Goal: Ask a question

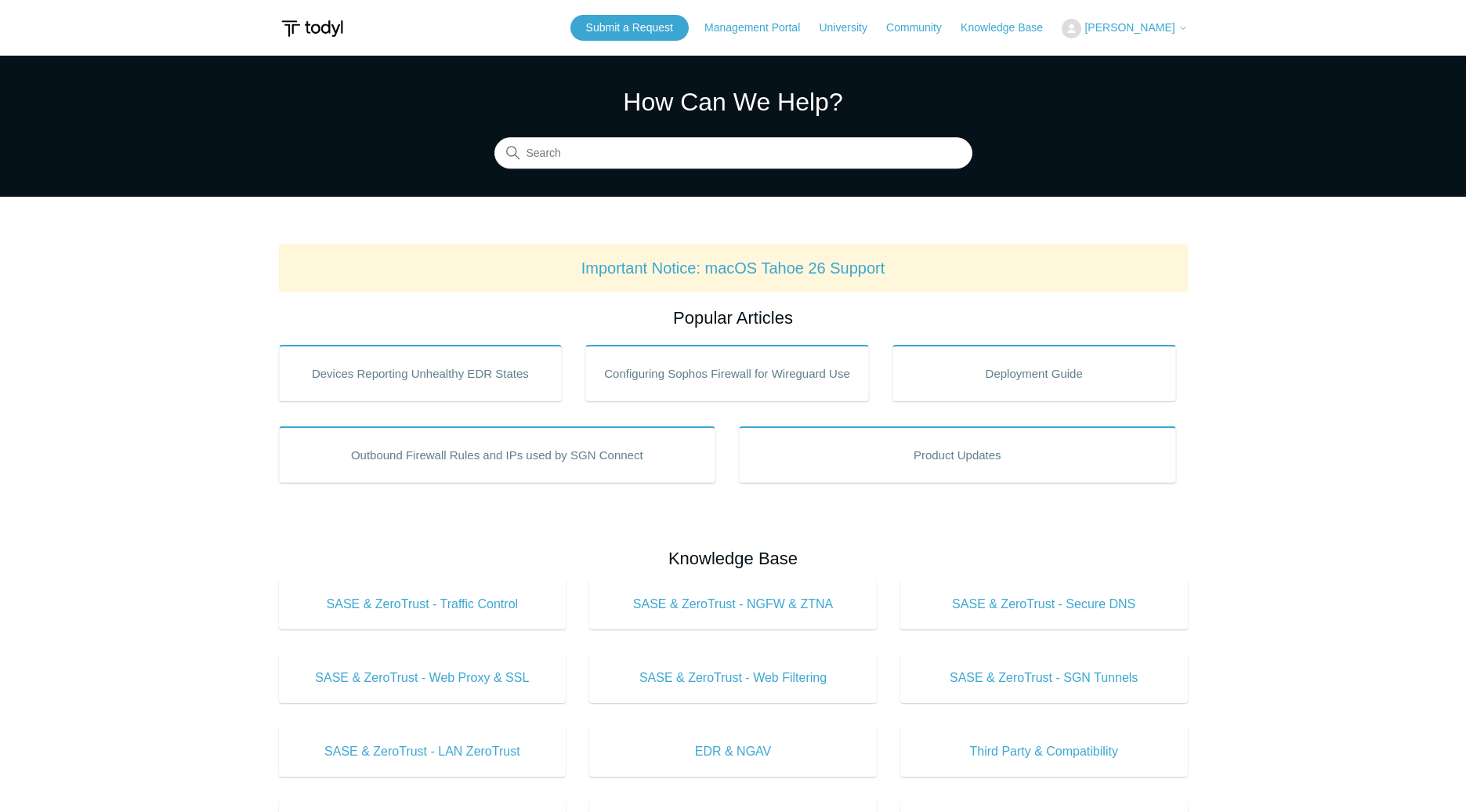
click at [253, 446] on main "Todyl Support Center How Can We Help? Search Important Notice: macOS Tahoe 26 S…" at bounding box center [733, 734] width 1466 height 1356
click at [1134, 22] on span "[PERSON_NAME]" at bounding box center [1129, 27] width 90 height 12
click at [1185, 67] on link "My Support Requests" at bounding box center [1139, 60] width 153 height 27
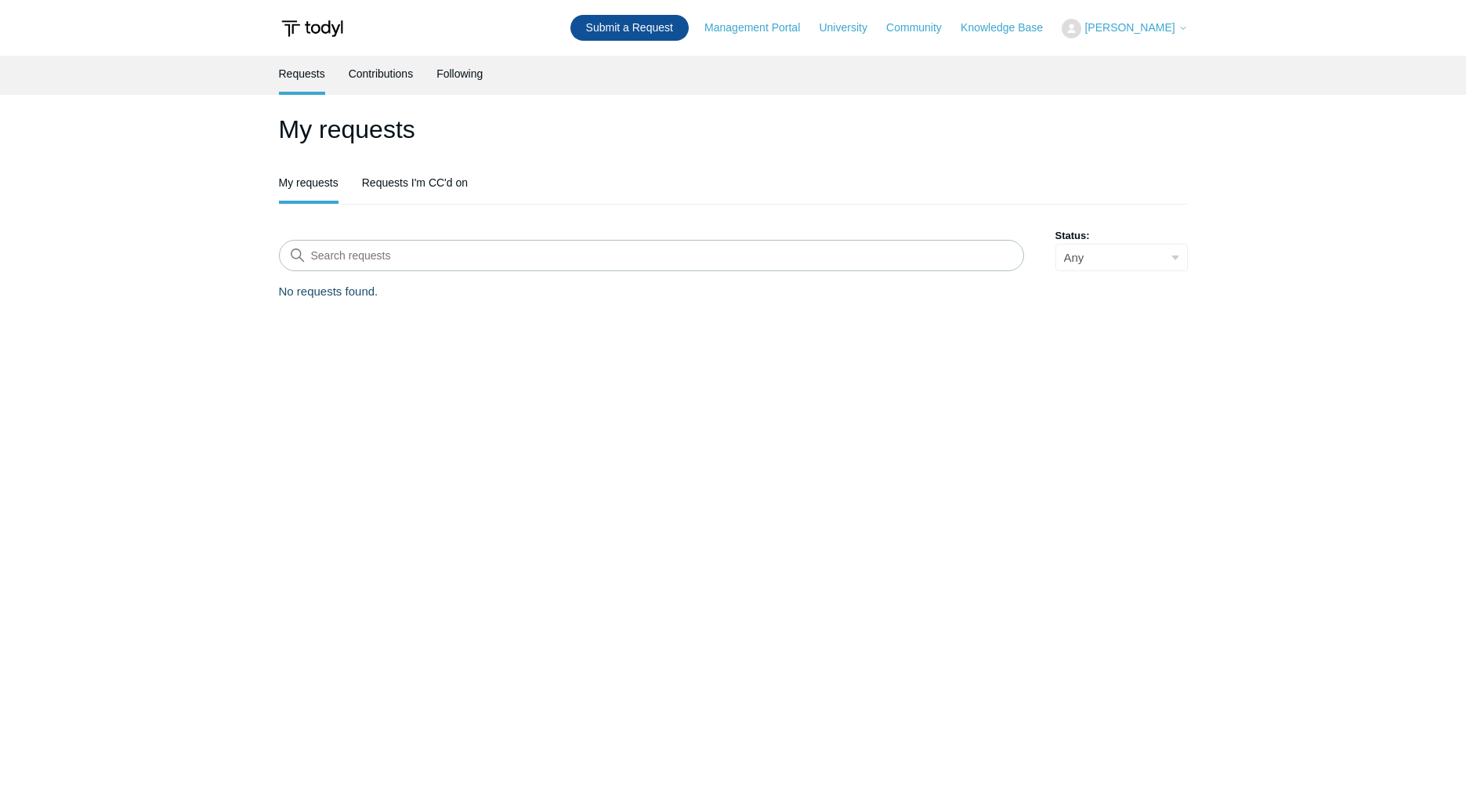
click at [655, 37] on link "Submit a Request" at bounding box center [629, 28] width 118 height 26
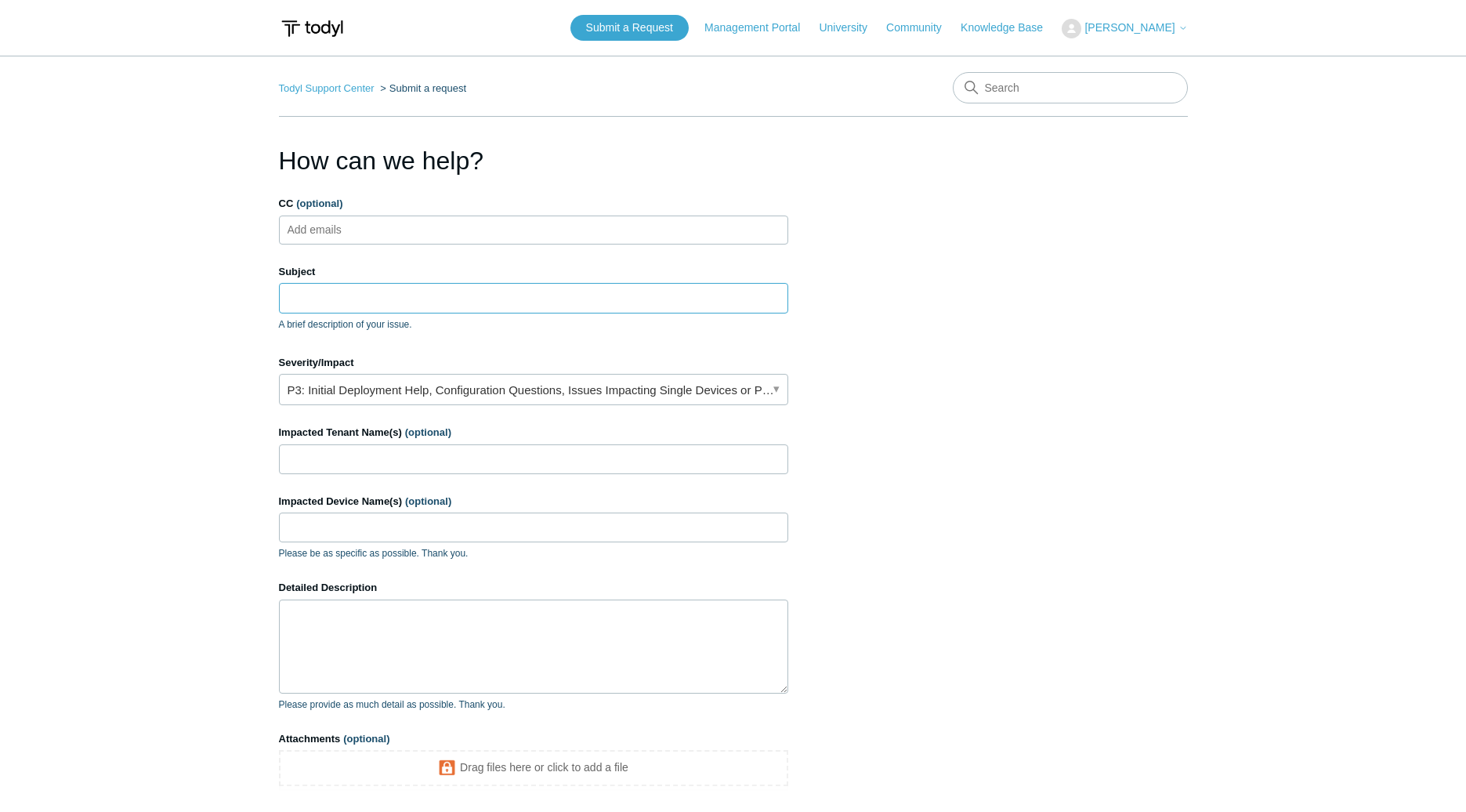
click at [364, 288] on input "Subject" at bounding box center [534, 298] width 510 height 30
type input "Website access"
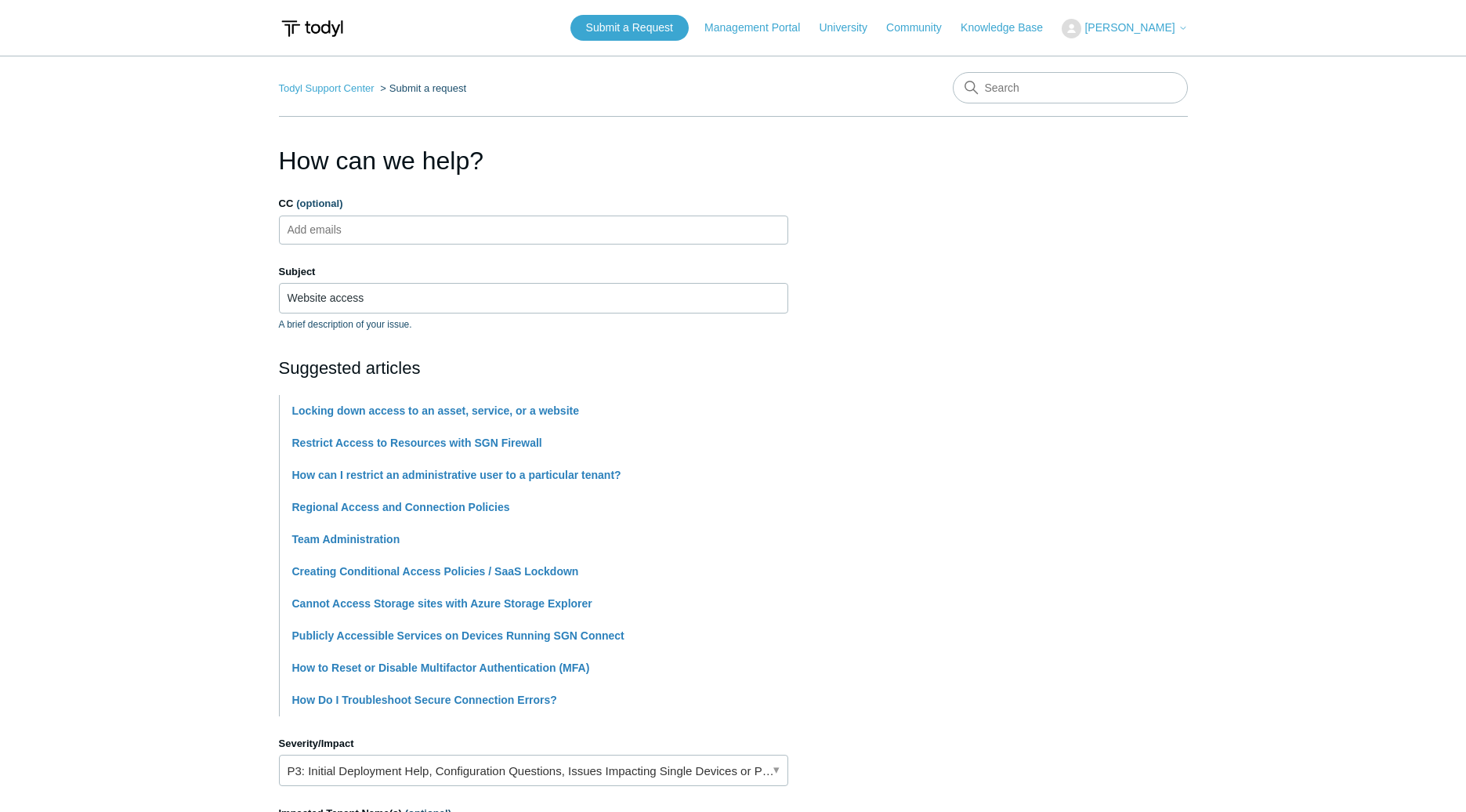
click at [386, 386] on div "Suggested articles Locking down access to an asset, service, or a website Restr…" at bounding box center [534, 536] width 510 height 361
click at [157, 380] on main "Todyl Support Center Submit a request How can we help? CC (optional) Add emails…" at bounding box center [733, 650] width 1466 height 1189
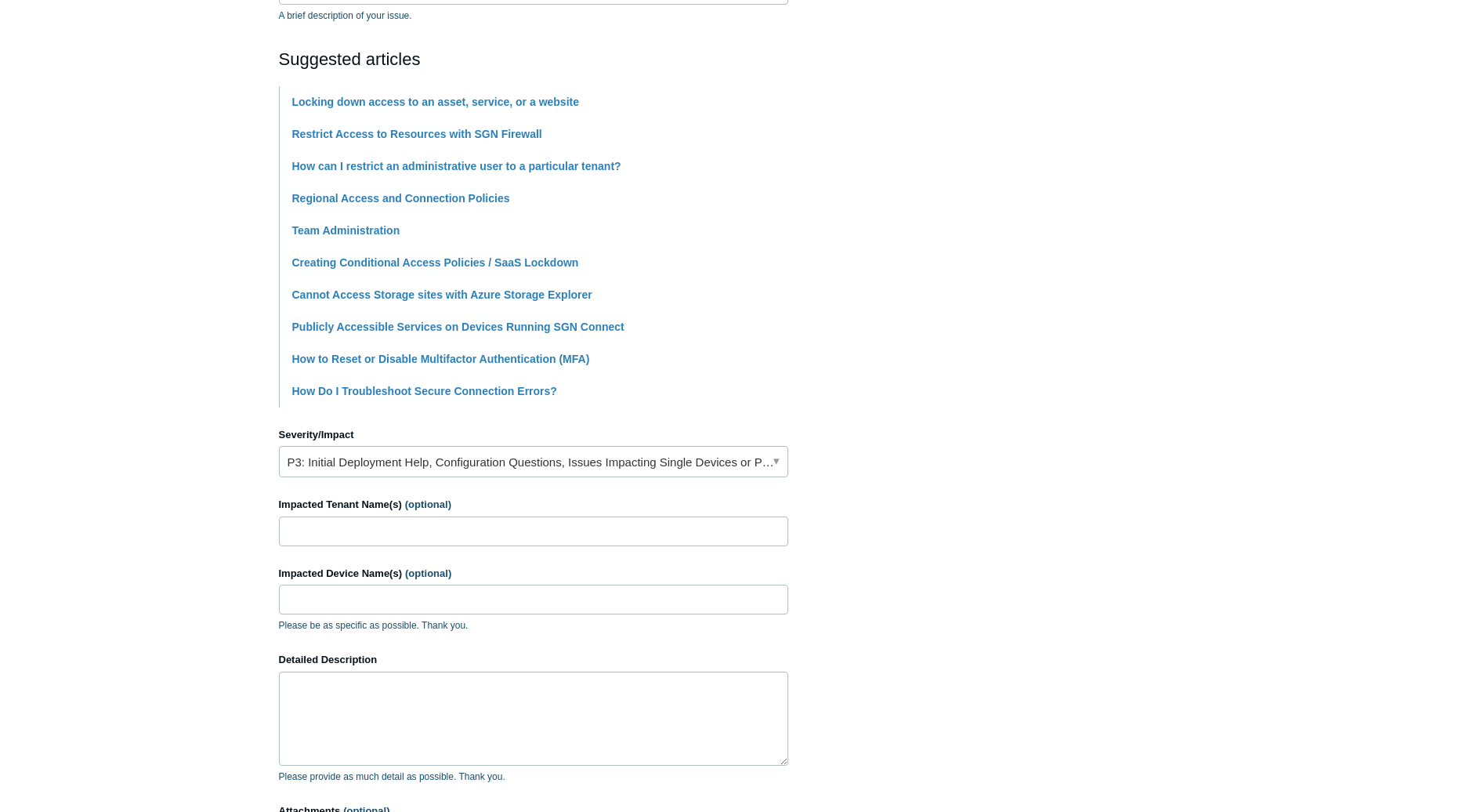
scroll to position [313, 0]
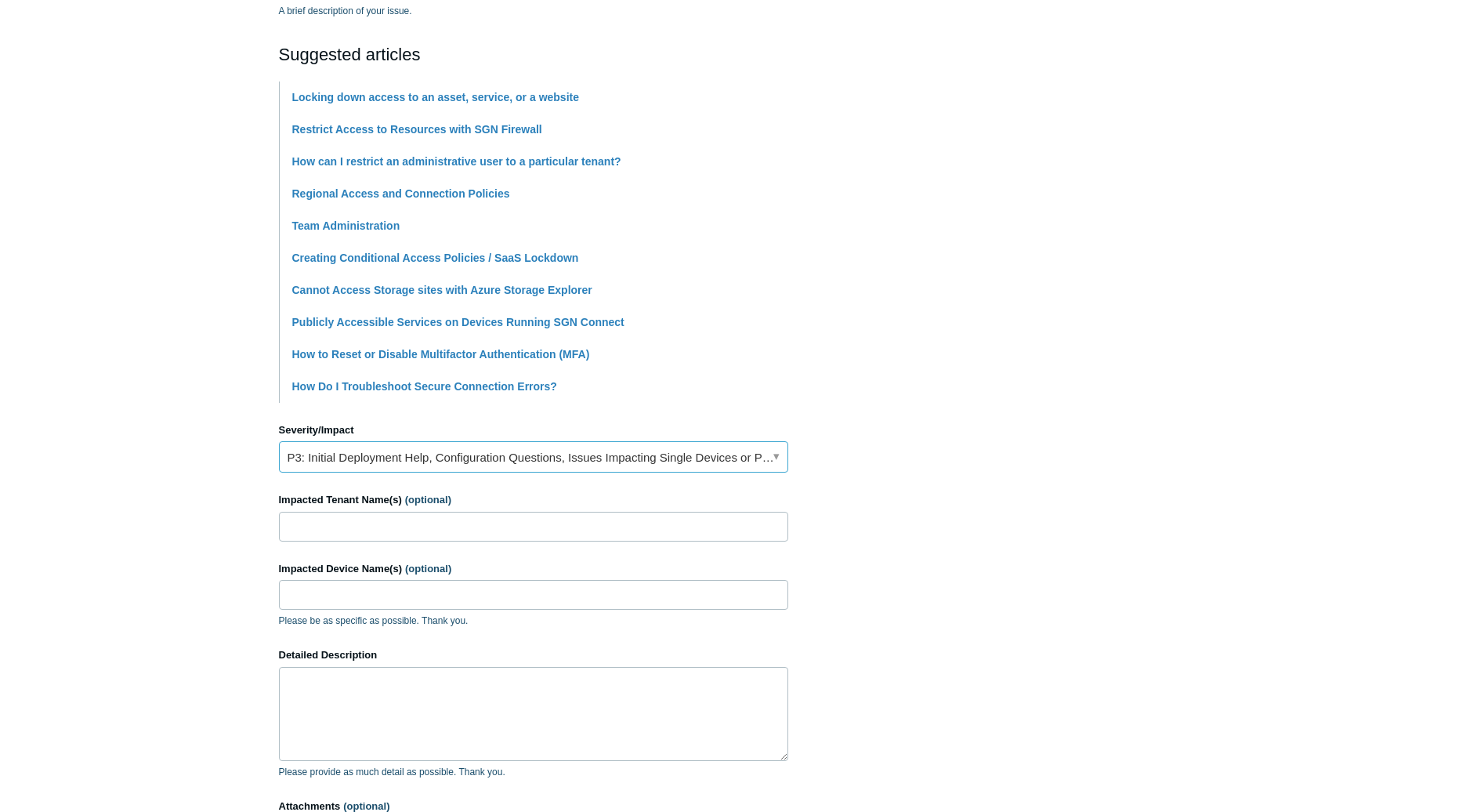
click at [443, 457] on link "P3: Initial Deployment Help, Configuration Questions, Issues Impacting Single D…" at bounding box center [534, 457] width 510 height 32
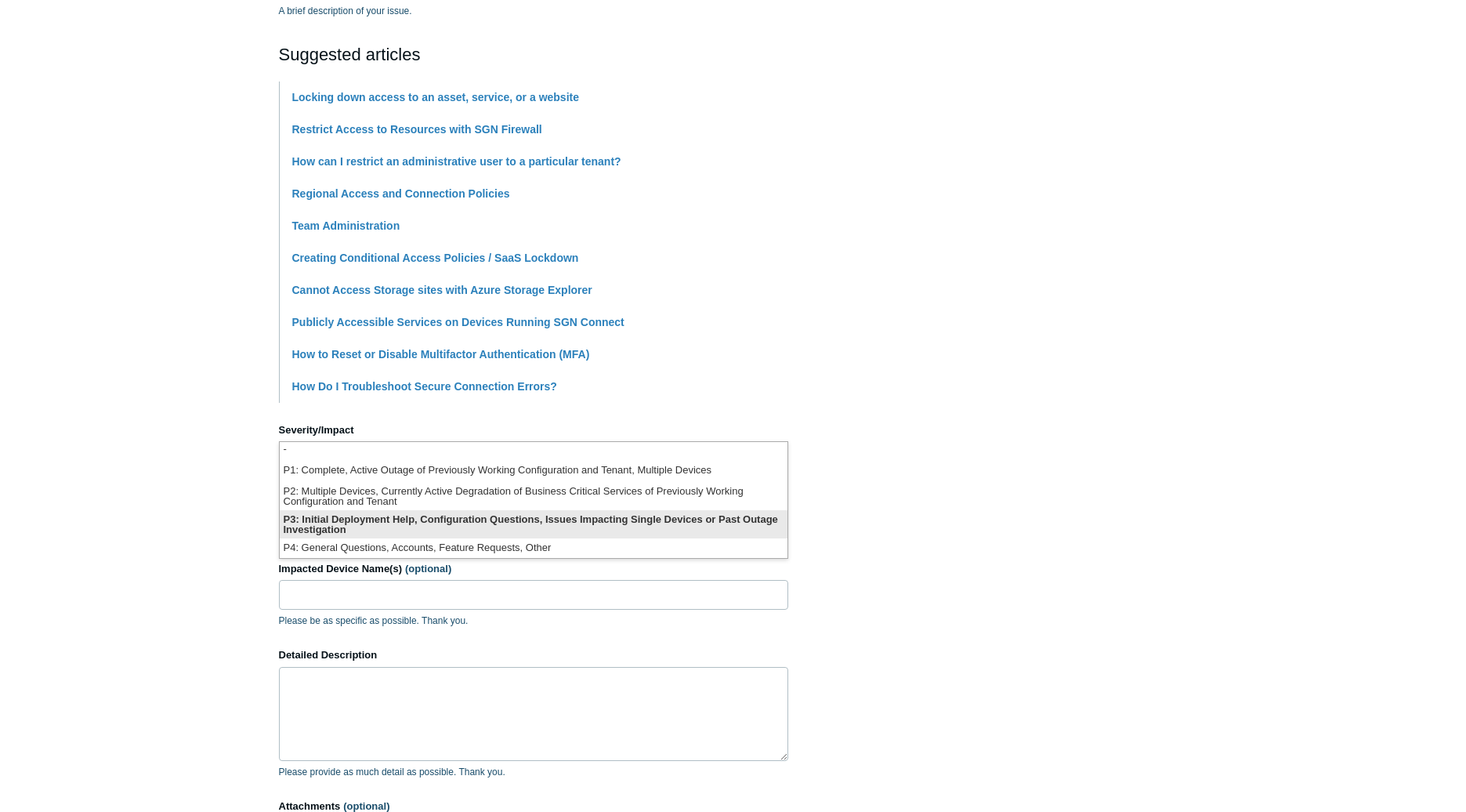
scroll to position [4, 0]
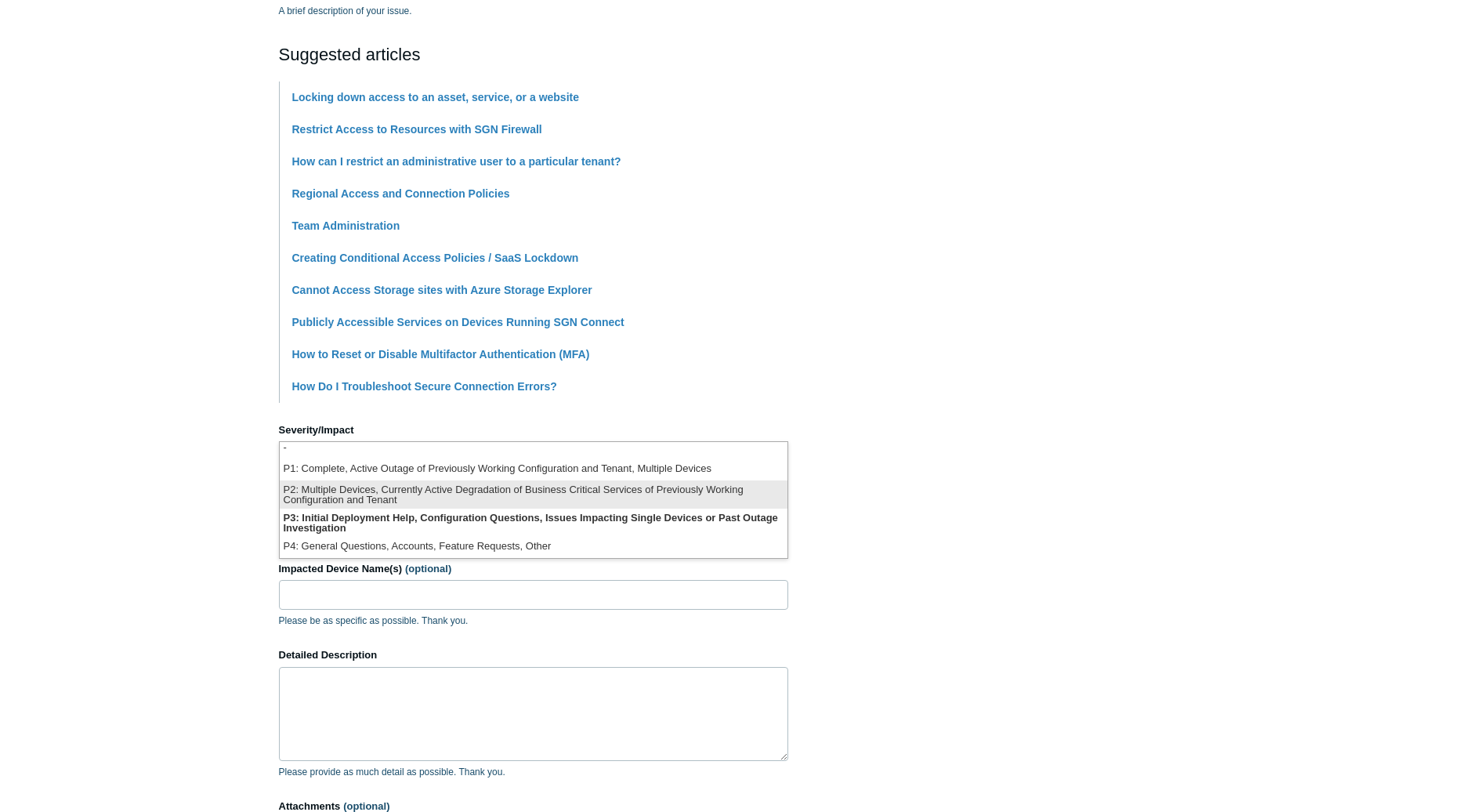
click at [361, 497] on li "P2: Multiple Devices, Currently Active Degradation of Business Critical Service…" at bounding box center [534, 494] width 508 height 28
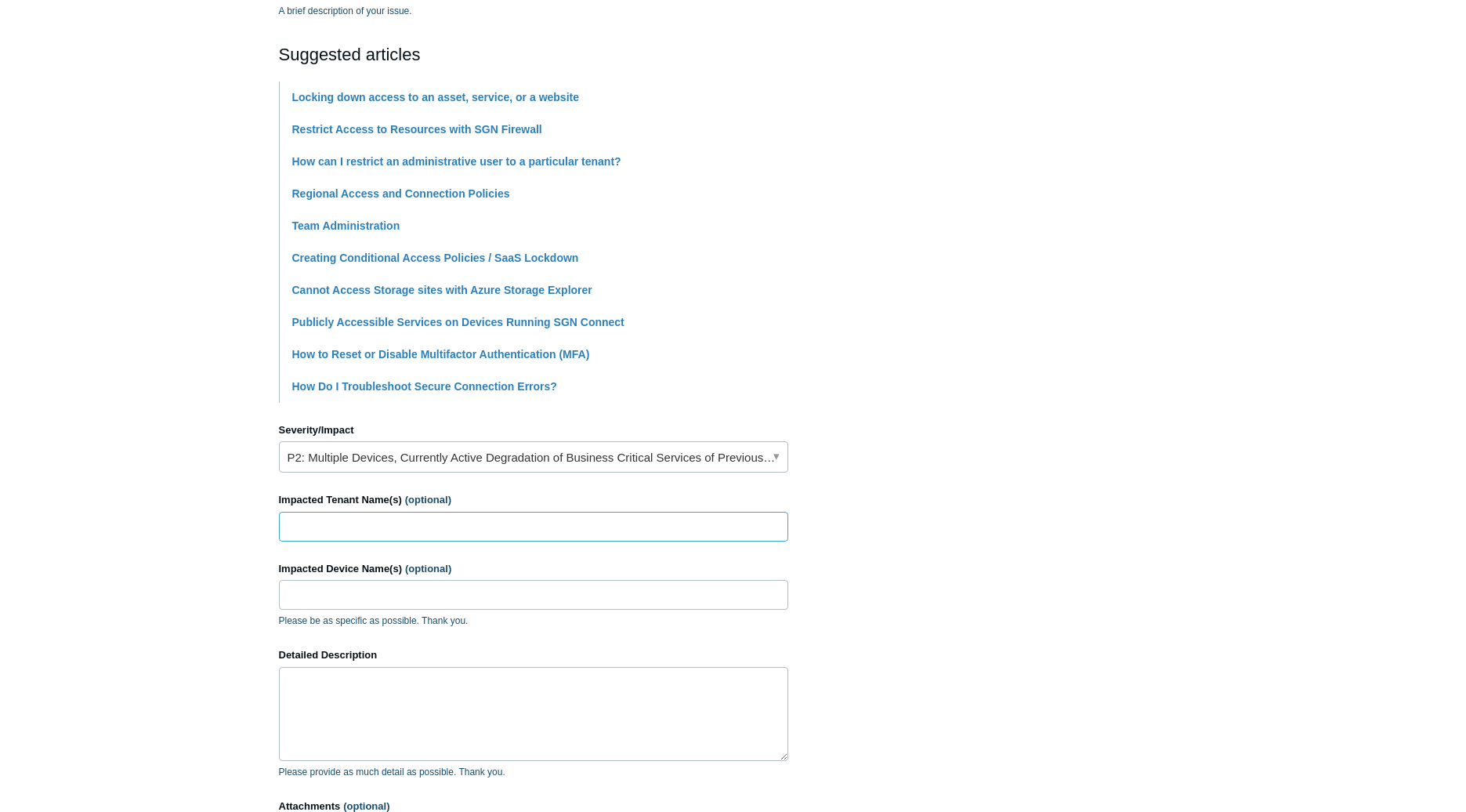
click at [399, 528] on input "Impacted Tenant Name(s) (optional)" at bounding box center [534, 526] width 510 height 30
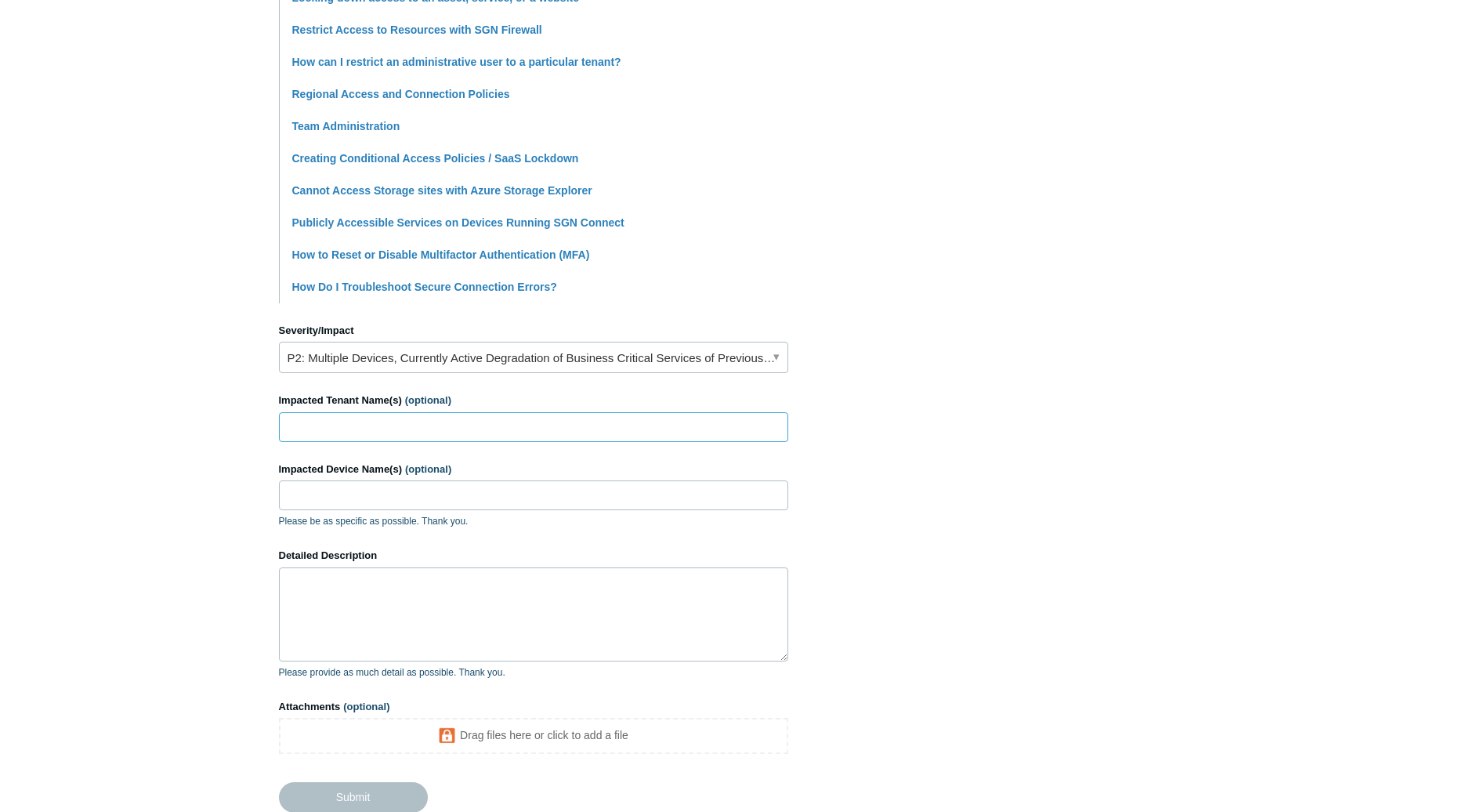
scroll to position [471, 0]
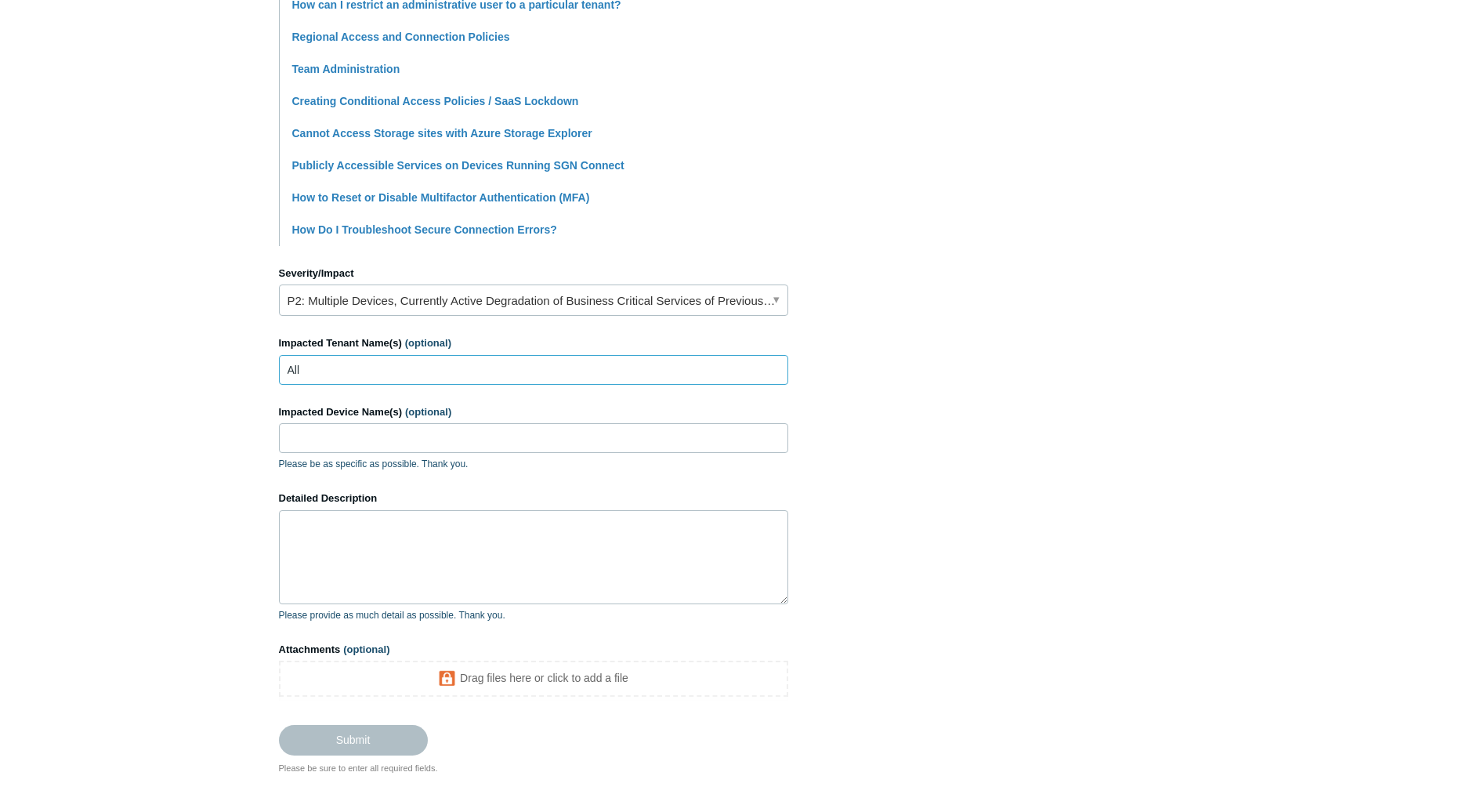
type input "All"
click at [530, 440] on input "Impacted Device Name(s) (optional)" at bounding box center [534, 438] width 510 height 30
type input "All"
click at [530, 512] on textarea "Detailed Description" at bounding box center [534, 556] width 510 height 94
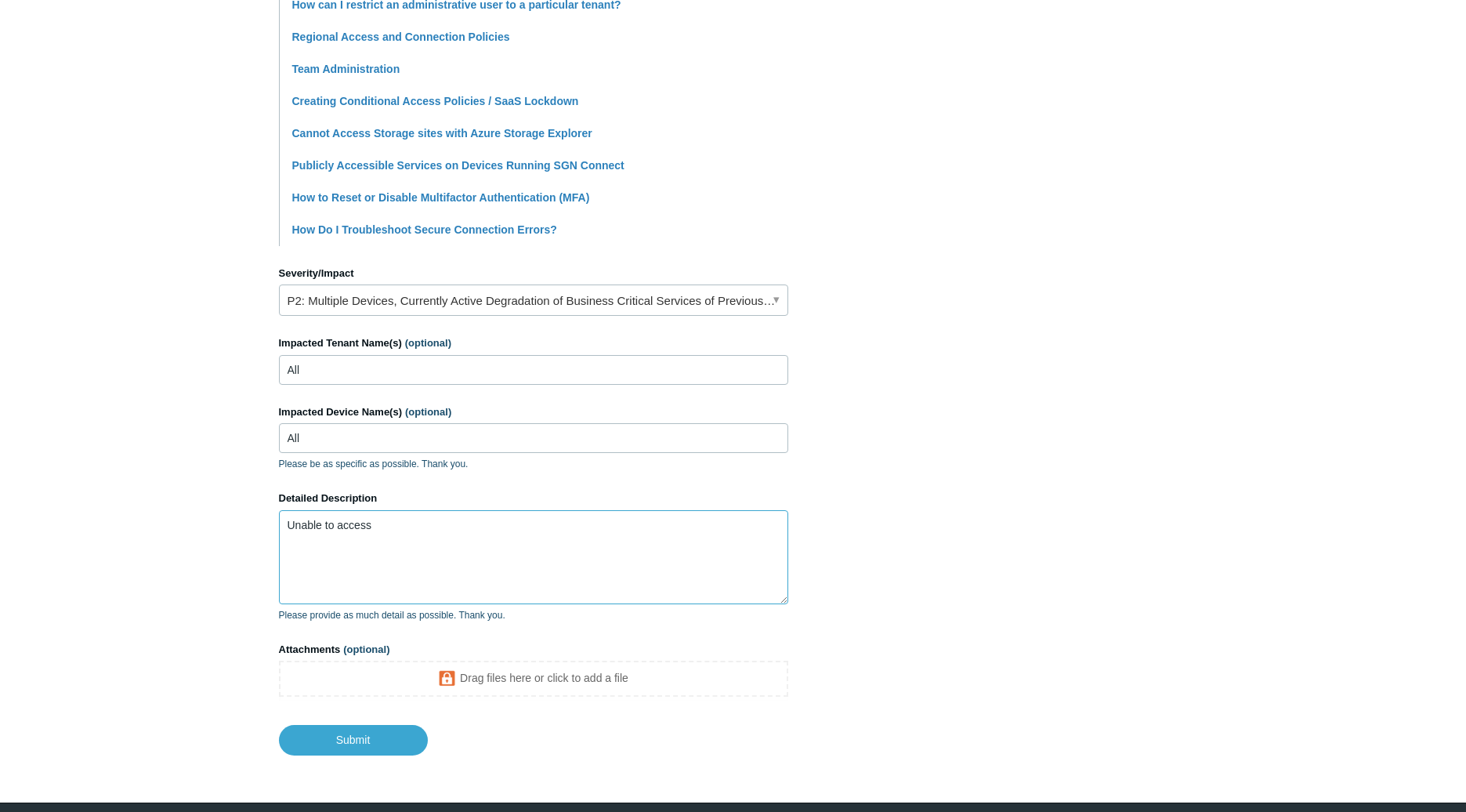
paste textarea "ps.jhancockpensions.com"
click at [478, 565] on textarea "Unable to access ps.jhancockpensions.com. It works with SGN turned off. It was …" at bounding box center [534, 556] width 510 height 94
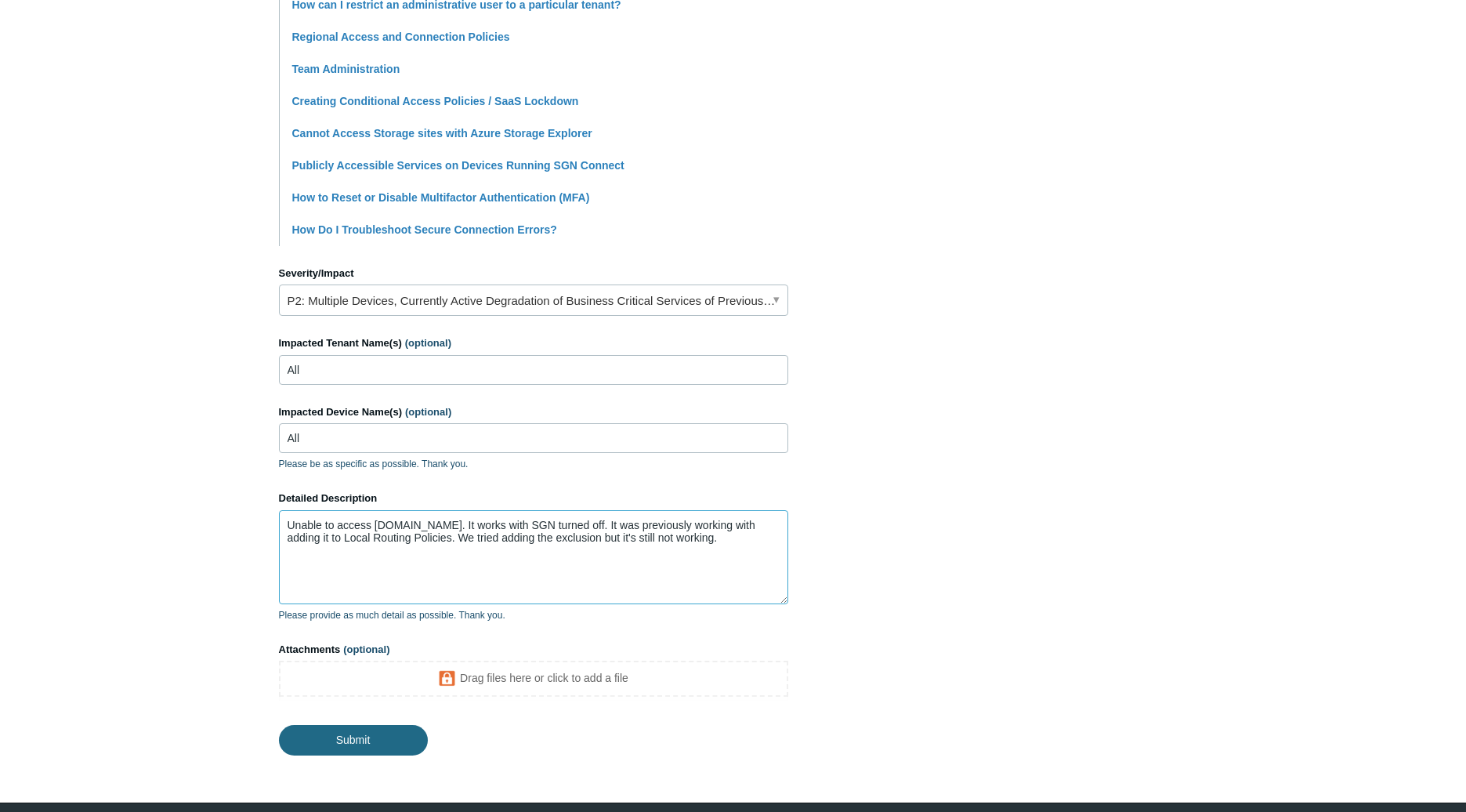
type textarea "Unable to access ps.jhancockpensions.com. It works with SGN turned off. It was …"
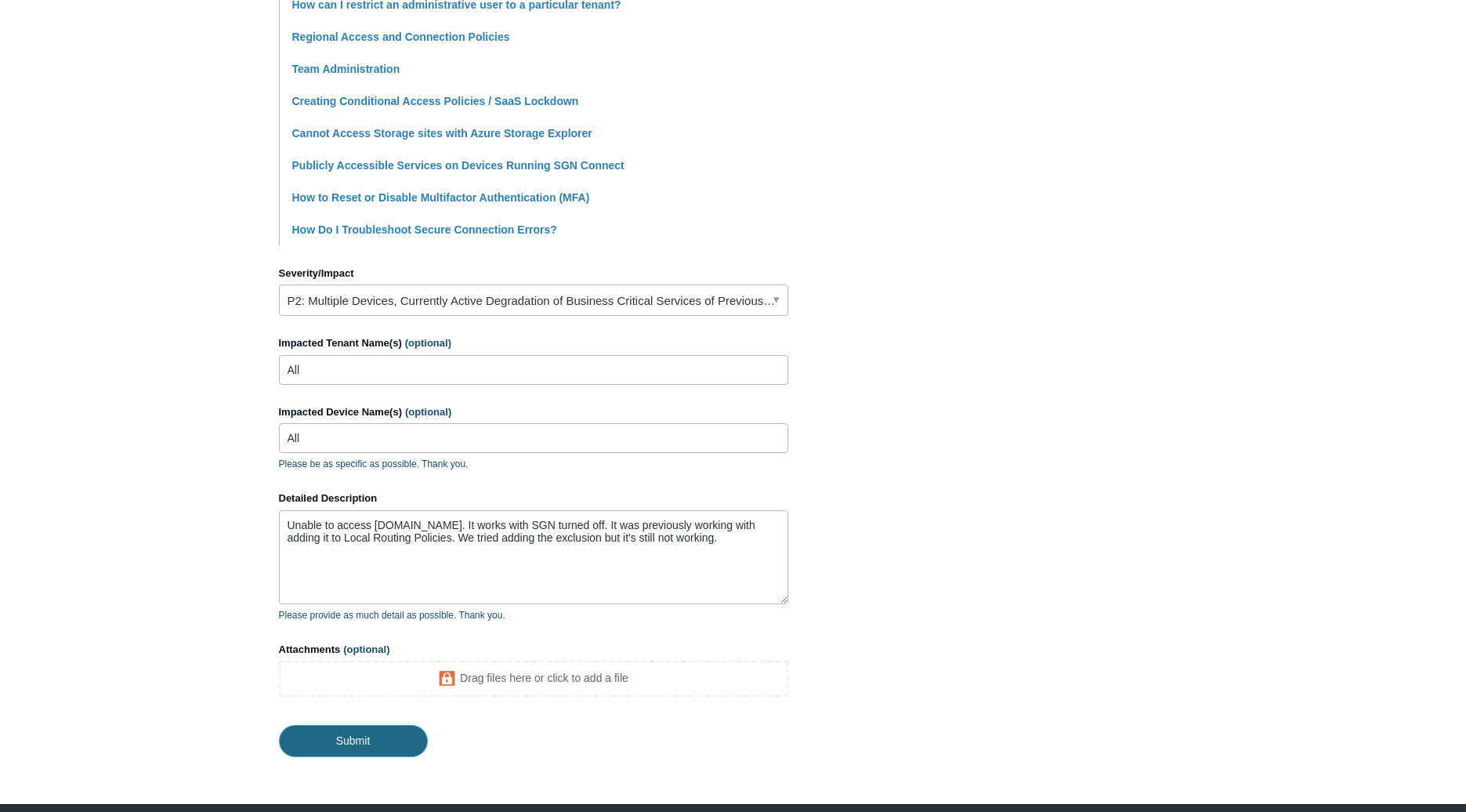
click at [404, 747] on input "Submit" at bounding box center [353, 740] width 149 height 32
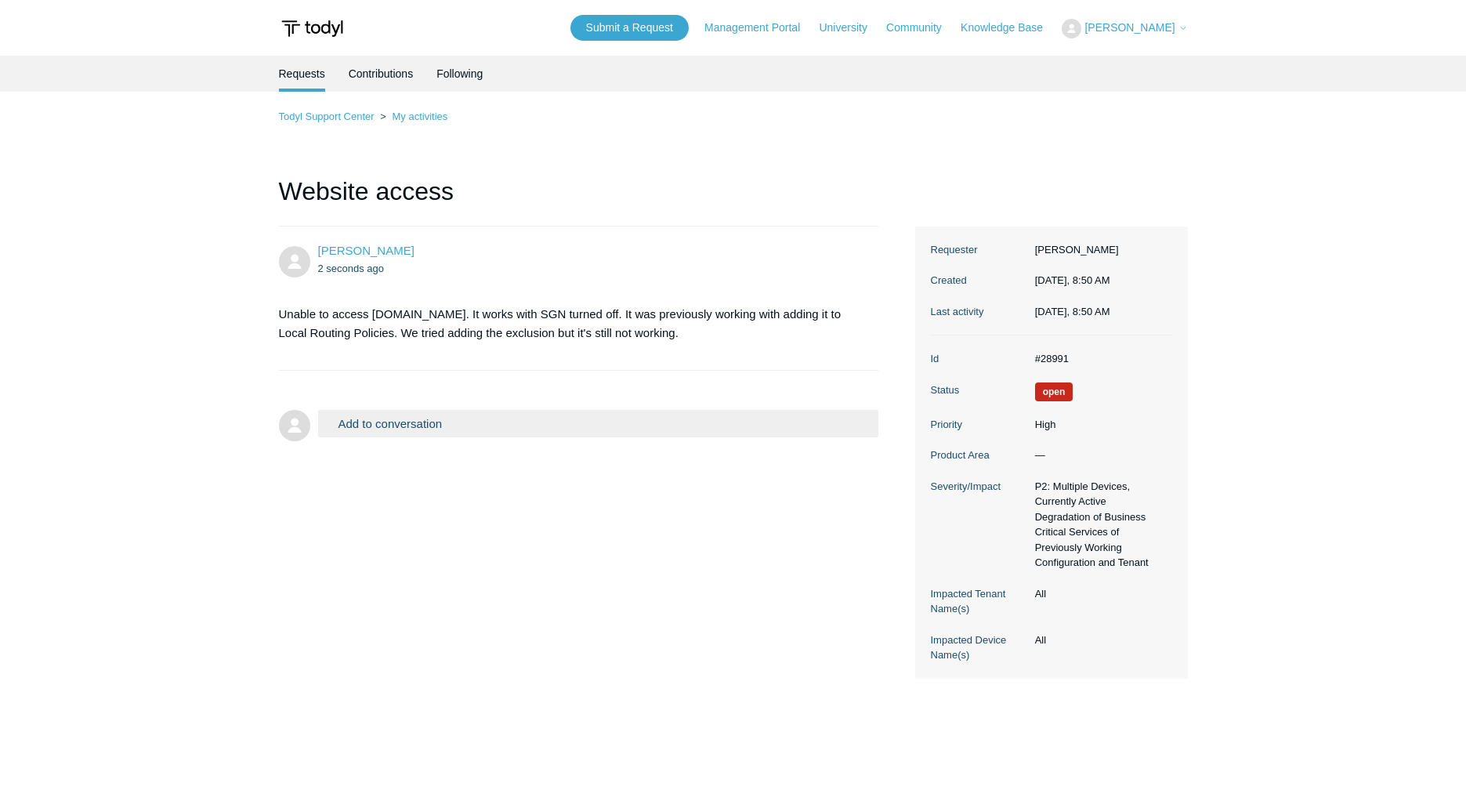
click at [1357, 623] on main "Requests Contributions Following Todyl Support Center My activities Website acc…" at bounding box center [733, 420] width 1466 height 730
